Goal: Transaction & Acquisition: Purchase product/service

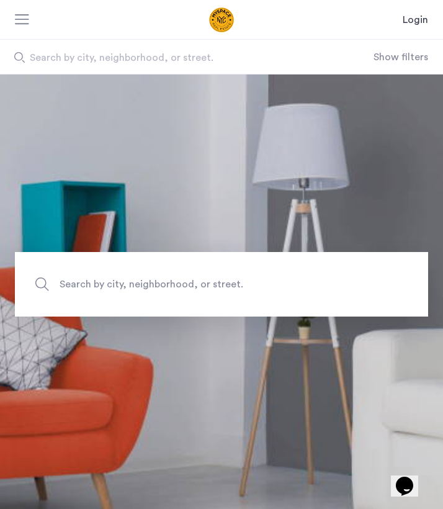
click at [104, 63] on span "Search by city, neighborhood, or street." at bounding box center [179, 57] width 299 height 15
click at [104, 63] on input "Search by city, neighborhood, or street." at bounding box center [187, 57] width 374 height 34
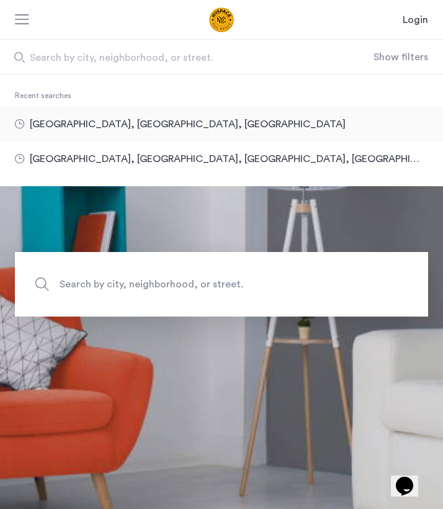
type input "**********"
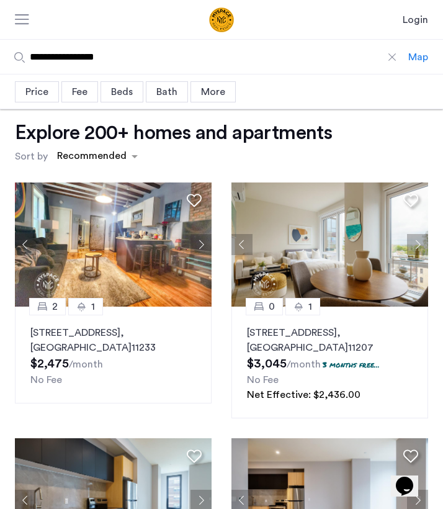
click at [48, 97] on div "Price" at bounding box center [37, 91] width 44 height 21
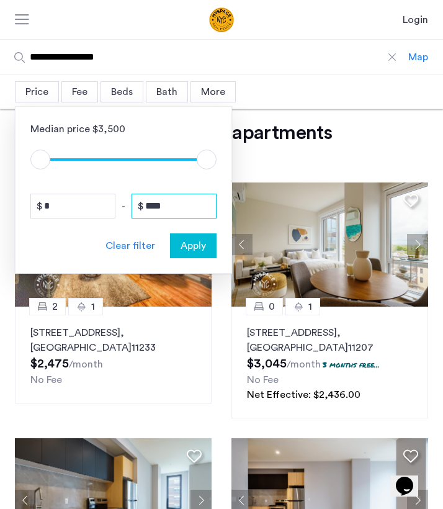
click at [175, 204] on input "****" at bounding box center [174, 206] width 85 height 25
type input "****"
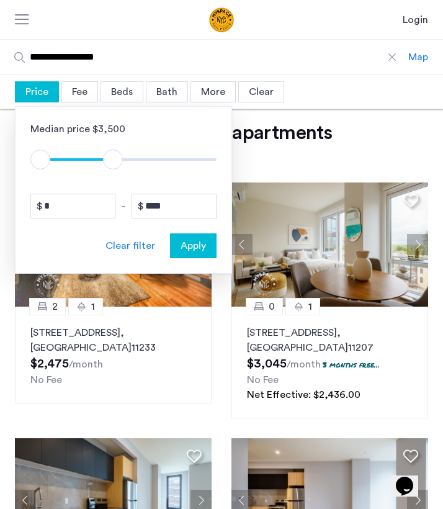
click at [201, 253] on span "Apply" at bounding box center [193, 245] width 25 height 15
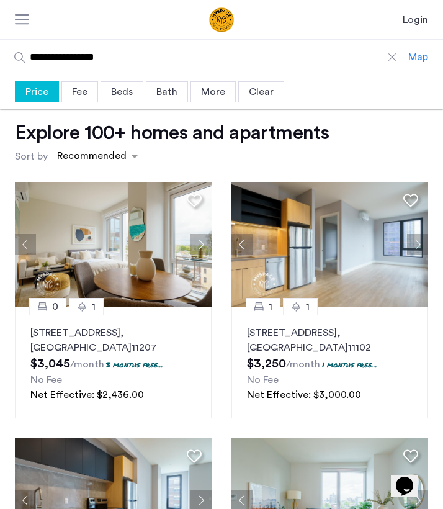
click at [120, 92] on div "Beds" at bounding box center [122, 91] width 43 height 21
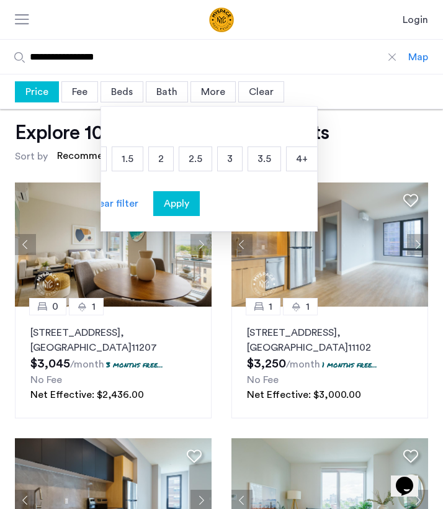
scroll to position [0, 102]
click at [227, 163] on p "3" at bounding box center [230, 159] width 24 height 24
click at [184, 207] on span "Apply" at bounding box center [176, 203] width 25 height 15
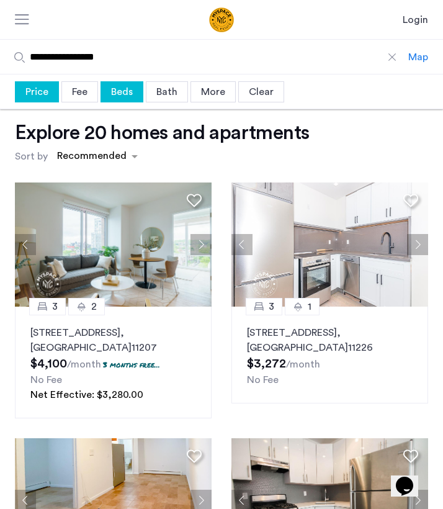
click at [418, 58] on div "Map" at bounding box center [418, 57] width 20 height 15
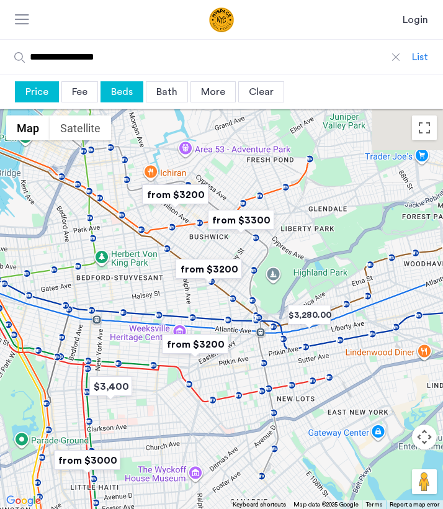
drag, startPoint x: 227, startPoint y: 252, endPoint x: 210, endPoint y: 320, distance: 70.3
click at [210, 320] on div at bounding box center [221, 309] width 443 height 400
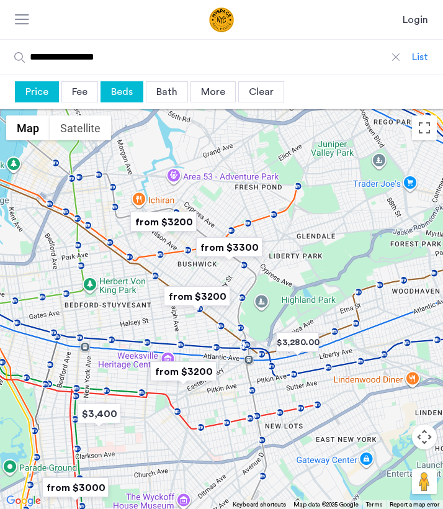
click at [200, 298] on img "from $3200" at bounding box center [197, 296] width 76 height 28
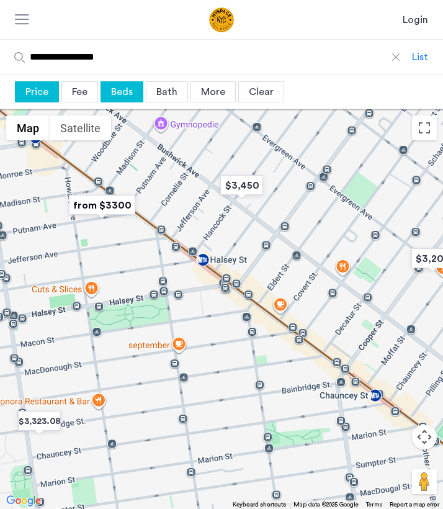
drag, startPoint x: 240, startPoint y: 233, endPoint x: 290, endPoint y: 315, distance: 96.4
click at [291, 298] on div "To navigate, press the arrow keys." at bounding box center [221, 309] width 443 height 400
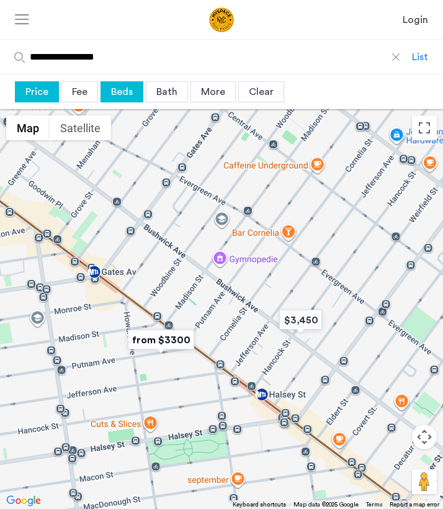
drag, startPoint x: 294, startPoint y: 249, endPoint x: 337, endPoint y: 423, distance: 178.3
click at [343, 419] on div "To navigate, press the arrow keys." at bounding box center [221, 309] width 443 height 400
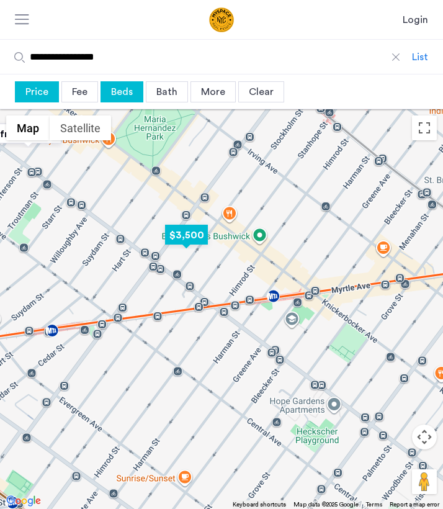
click at [187, 236] on img "$3,500" at bounding box center [186, 235] width 53 height 28
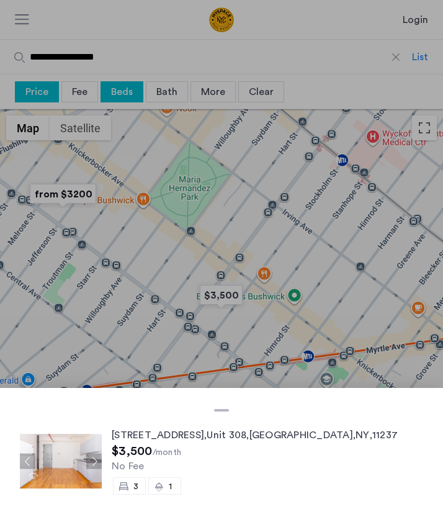
click at [159, 439] on span "175 Stockholm St" at bounding box center [158, 435] width 92 height 10
click at [212, 290] on div at bounding box center [221, 254] width 443 height 509
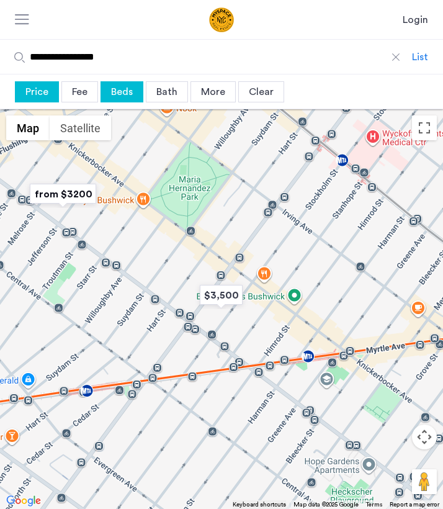
click at [54, 192] on img "from $3200" at bounding box center [63, 194] width 76 height 28
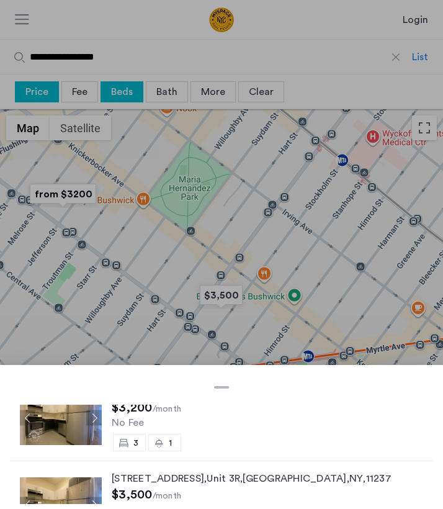
scroll to position [2, 0]
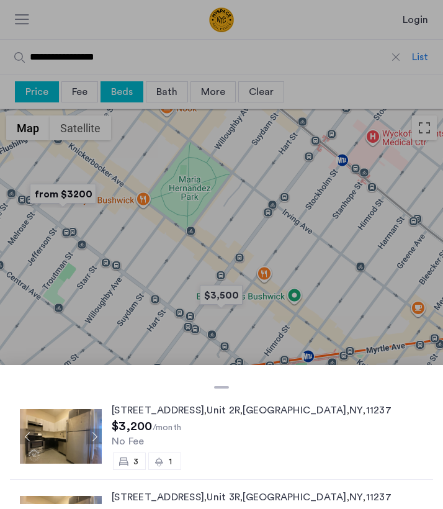
click at [66, 442] on img at bounding box center [61, 436] width 82 height 55
click at [175, 271] on div at bounding box center [221, 254] width 443 height 509
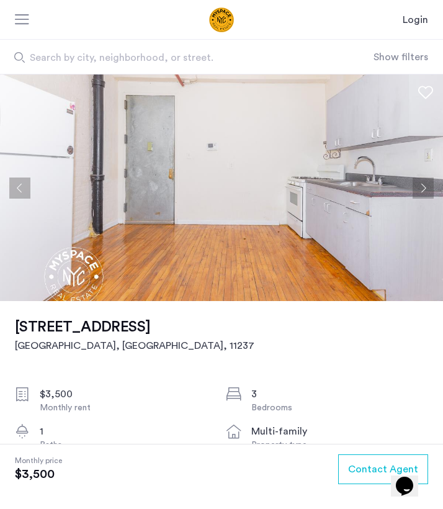
click at [424, 190] on button "Next apartment" at bounding box center [423, 187] width 21 height 21
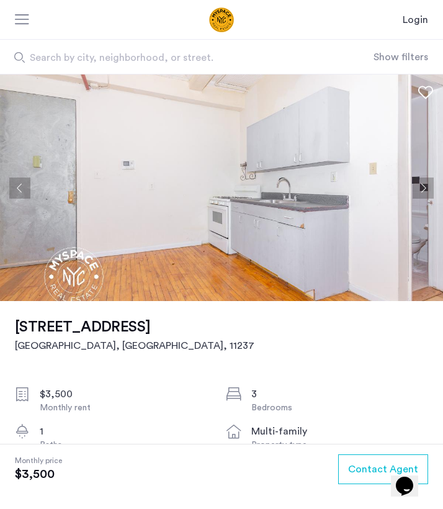
click at [424, 190] on button "Next apartment" at bounding box center [423, 187] width 21 height 21
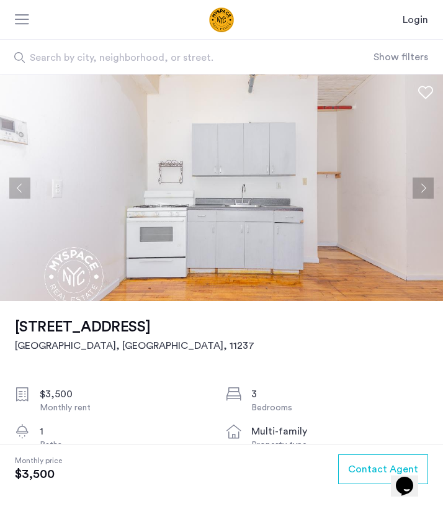
click at [424, 190] on button "Next apartment" at bounding box center [423, 187] width 21 height 21
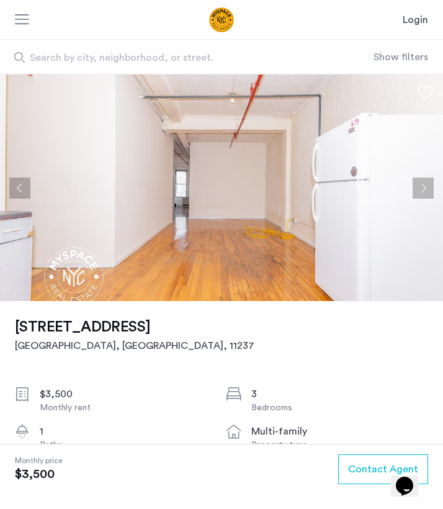
click at [424, 190] on button "Next apartment" at bounding box center [423, 187] width 21 height 21
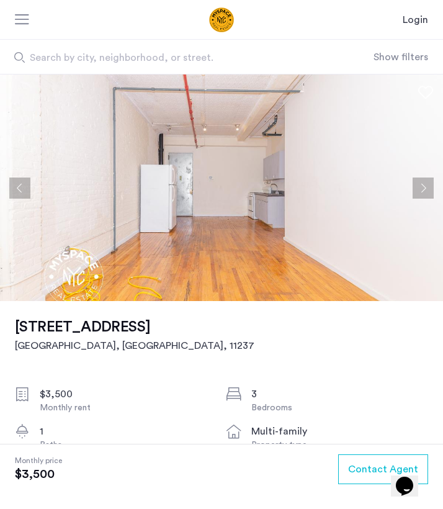
click at [425, 190] on button "Next apartment" at bounding box center [423, 187] width 21 height 21
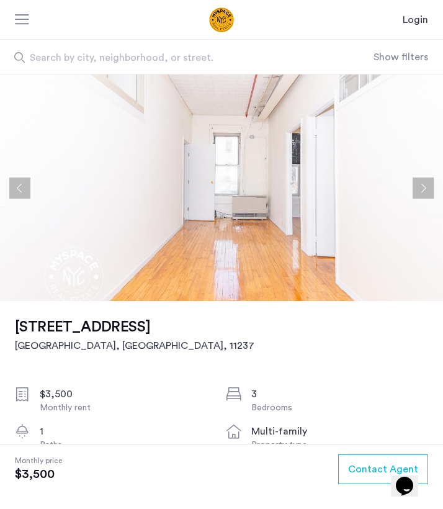
click at [425, 190] on button "Next apartment" at bounding box center [423, 187] width 21 height 21
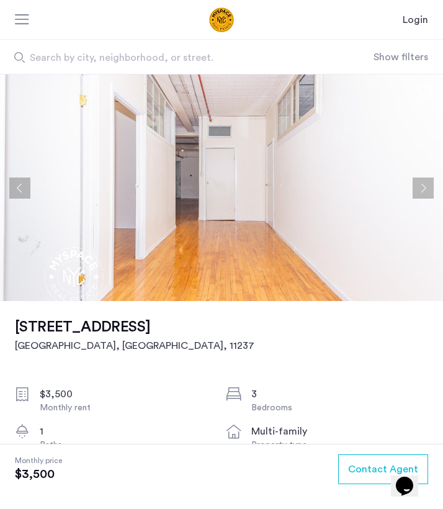
click at [425, 190] on button "Next apartment" at bounding box center [423, 187] width 21 height 21
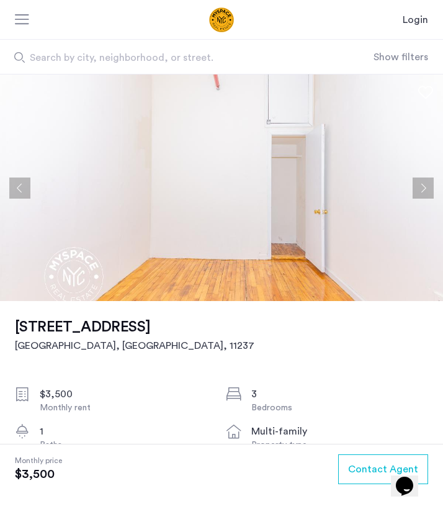
click at [425, 190] on button "Next apartment" at bounding box center [423, 187] width 21 height 21
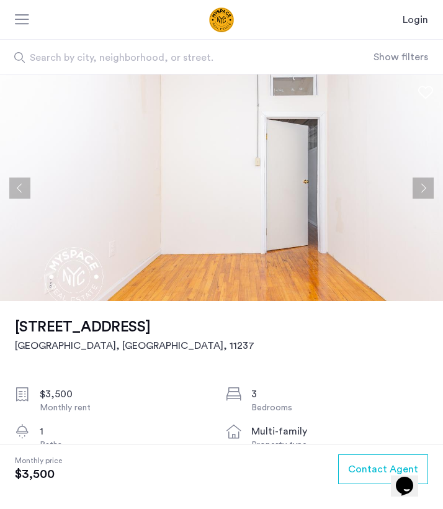
click at [425, 190] on button "Next apartment" at bounding box center [423, 187] width 21 height 21
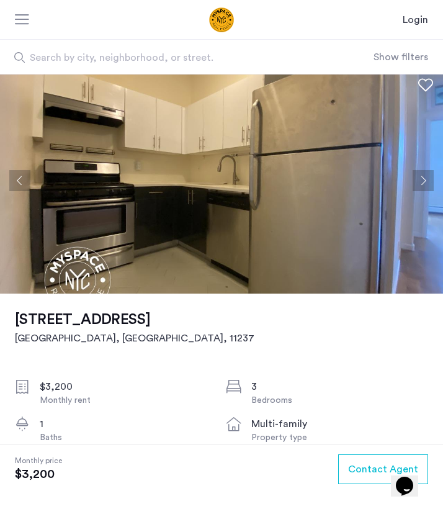
click at [420, 184] on button "Next apartment" at bounding box center [423, 180] width 21 height 21
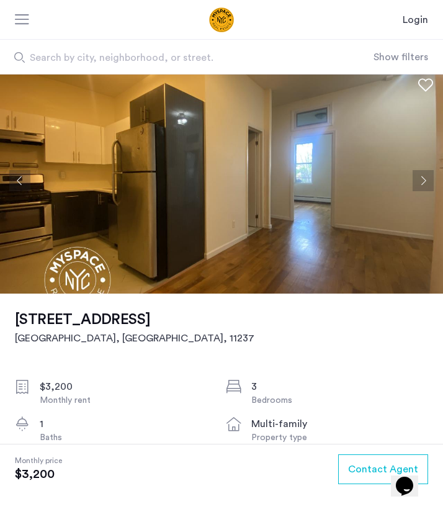
click at [421, 184] on button "Next apartment" at bounding box center [423, 180] width 21 height 21
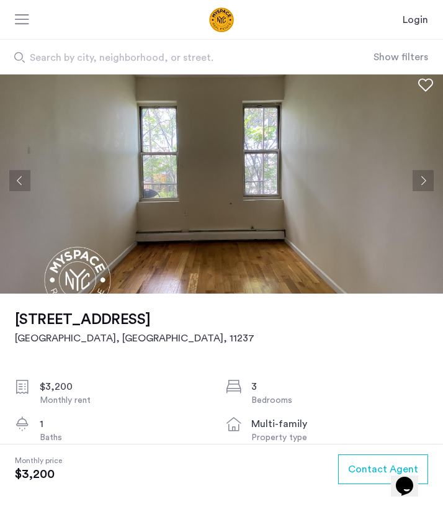
click at [421, 186] on button "Next apartment" at bounding box center [423, 180] width 21 height 21
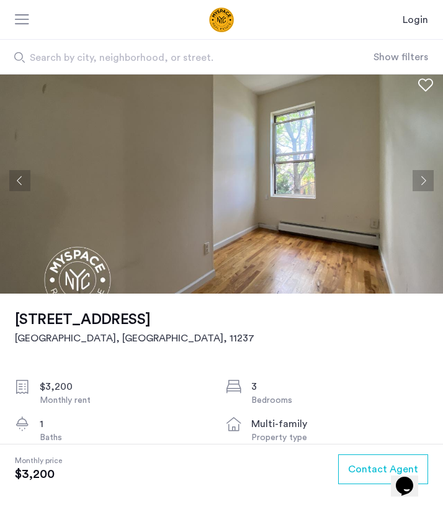
click at [422, 187] on button "Next apartment" at bounding box center [423, 180] width 21 height 21
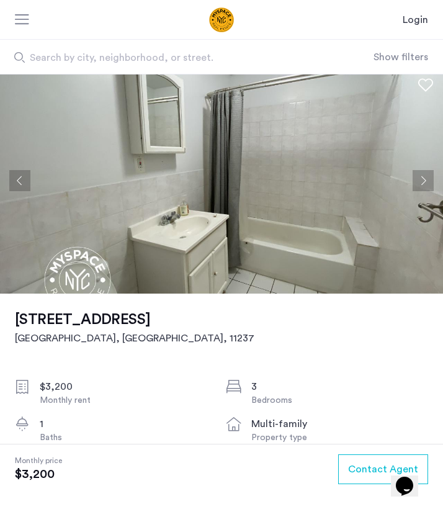
click at [422, 187] on button "Next apartment" at bounding box center [423, 180] width 21 height 21
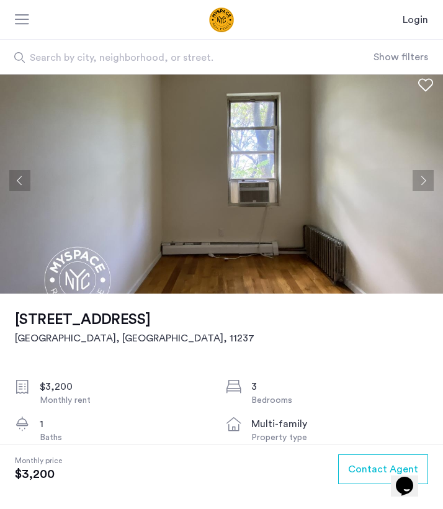
click at [422, 187] on button "Next apartment" at bounding box center [423, 180] width 21 height 21
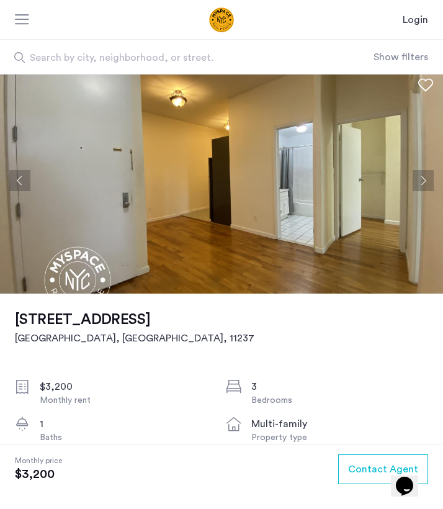
click at [422, 187] on button "Next apartment" at bounding box center [423, 180] width 21 height 21
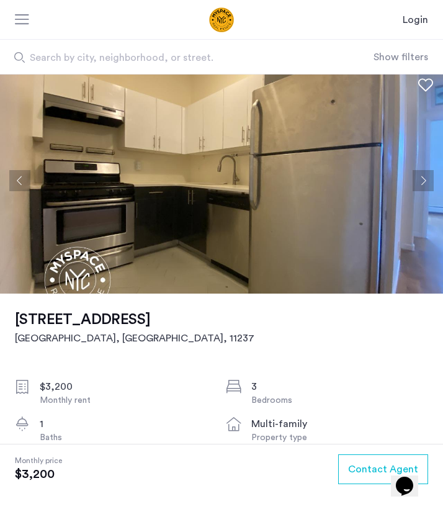
click at [422, 188] on button "Next apartment" at bounding box center [423, 180] width 21 height 21
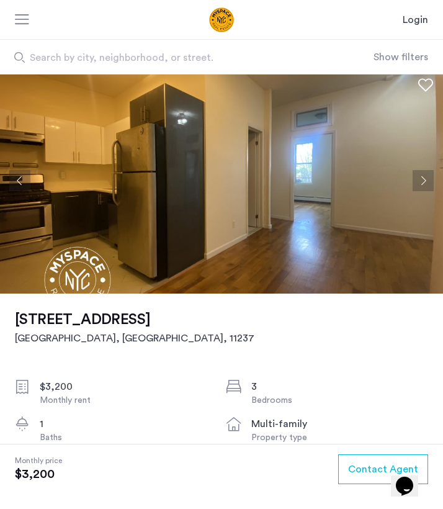
click at [422, 188] on button "Next apartment" at bounding box center [423, 180] width 21 height 21
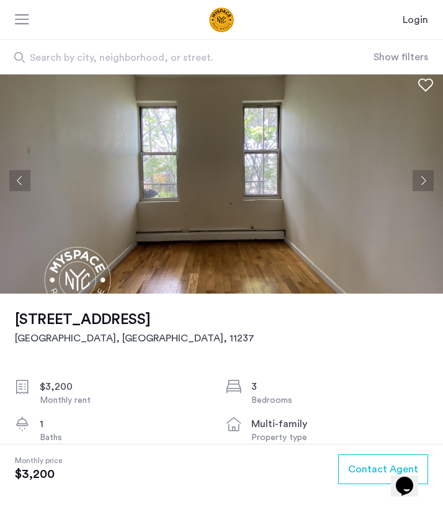
click at [422, 188] on button "Next apartment" at bounding box center [423, 180] width 21 height 21
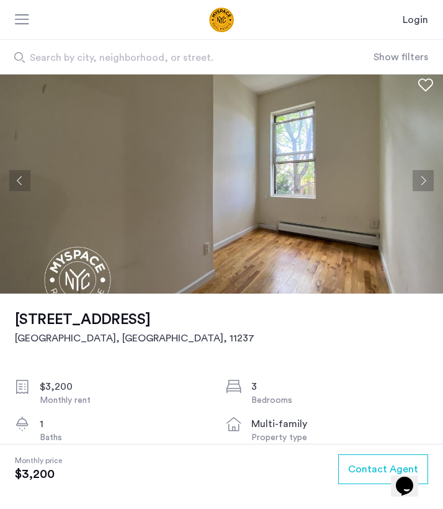
click at [422, 188] on button "Next apartment" at bounding box center [423, 180] width 21 height 21
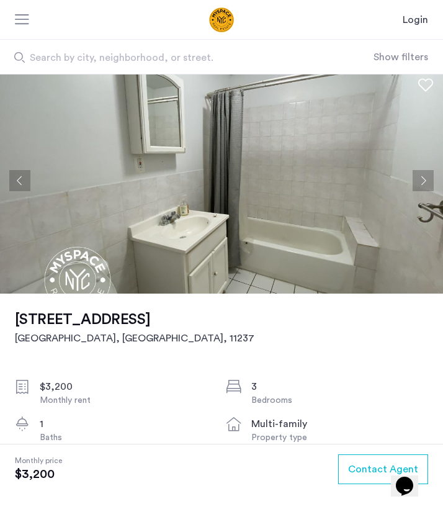
click at [422, 188] on button "Next apartment" at bounding box center [423, 180] width 21 height 21
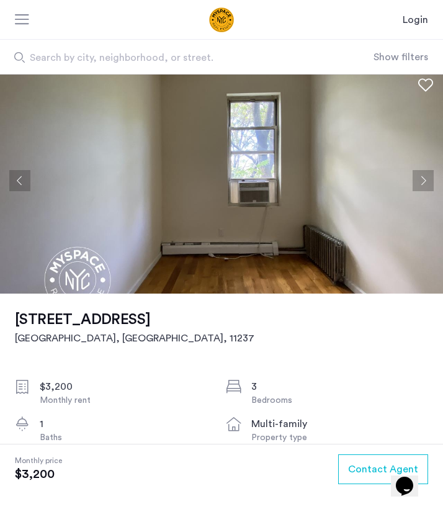
click at [422, 188] on button "Next apartment" at bounding box center [423, 180] width 21 height 21
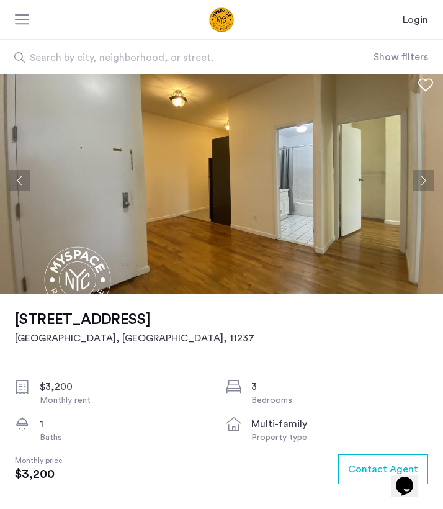
click at [422, 188] on button "Next apartment" at bounding box center [423, 180] width 21 height 21
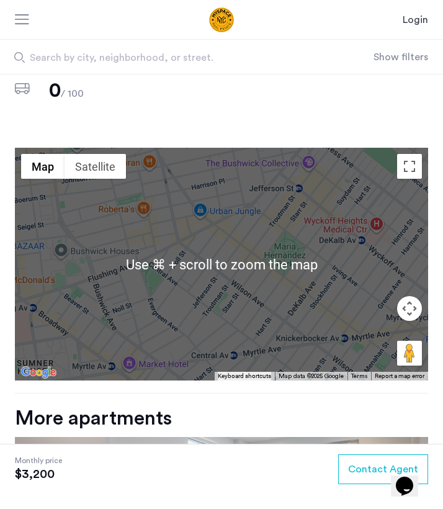
scroll to position [658, 0]
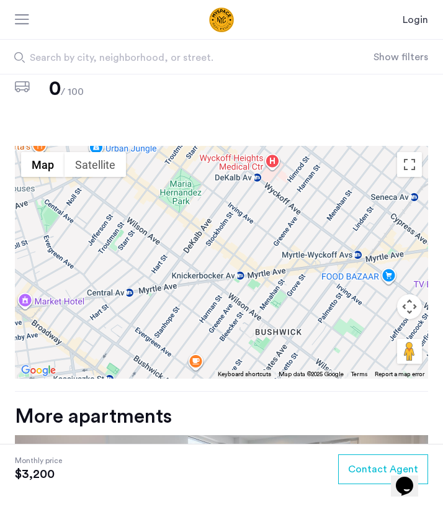
drag, startPoint x: 291, startPoint y: 286, endPoint x: 185, endPoint y: 223, distance: 123.5
click at [185, 223] on div at bounding box center [221, 262] width 413 height 233
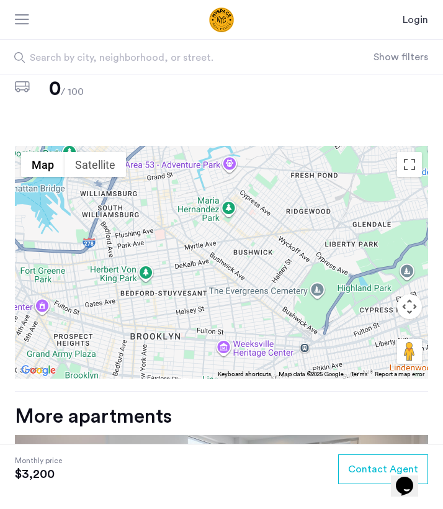
drag, startPoint x: 254, startPoint y: 264, endPoint x: 246, endPoint y: 208, distance: 56.3
click at [246, 208] on div at bounding box center [221, 262] width 413 height 233
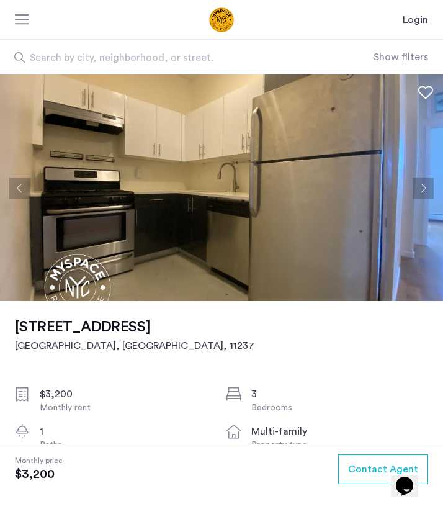
scroll to position [0, 0]
click at [422, 190] on button "Next apartment" at bounding box center [423, 187] width 21 height 21
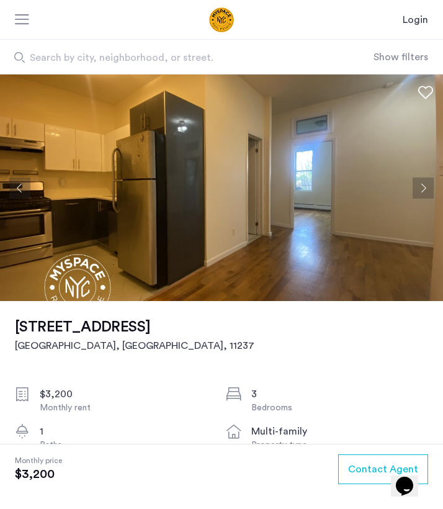
click at [419, 185] on button "Next apartment" at bounding box center [423, 187] width 21 height 21
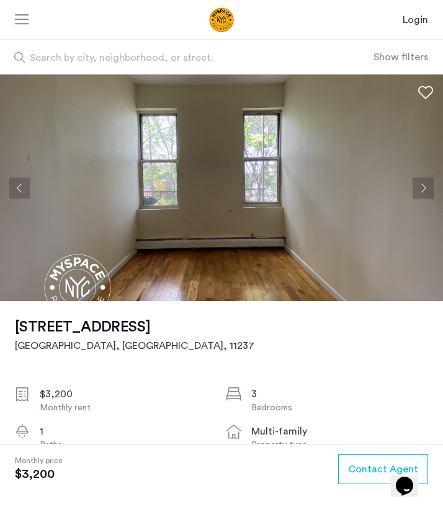
click at [419, 185] on button "Next apartment" at bounding box center [423, 187] width 21 height 21
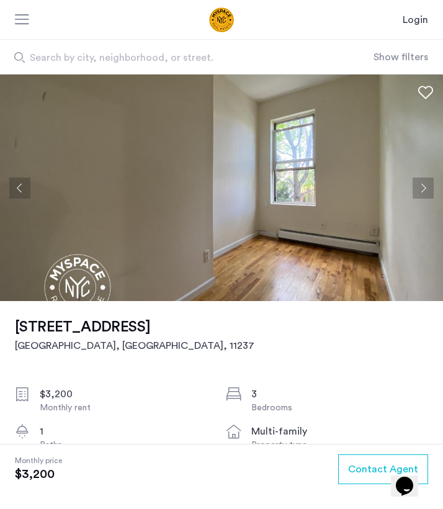
click at [419, 185] on button "Next apartment" at bounding box center [423, 187] width 21 height 21
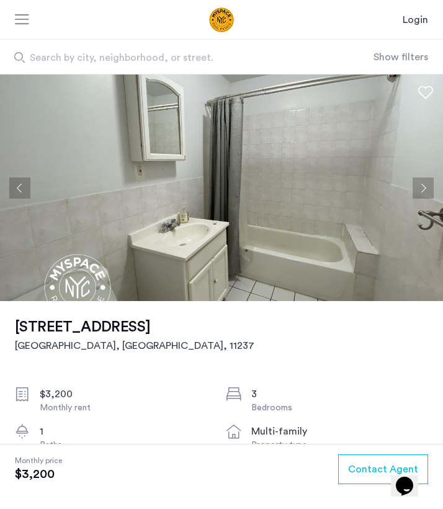
click at [419, 185] on button "Next apartment" at bounding box center [423, 187] width 21 height 21
